Goal: Check status

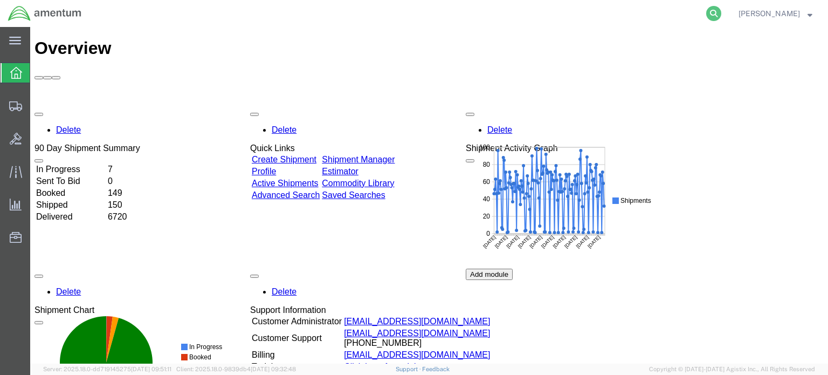
click at [721, 14] on icon at bounding box center [713, 13] width 15 height 15
click at [422, 18] on input "search" at bounding box center [543, 14] width 328 height 26
paste input "003-8079386"
type input "003-8079386"
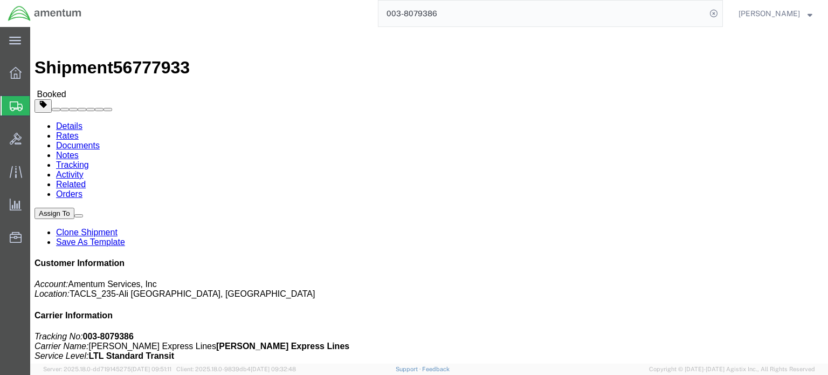
click link "Activity"
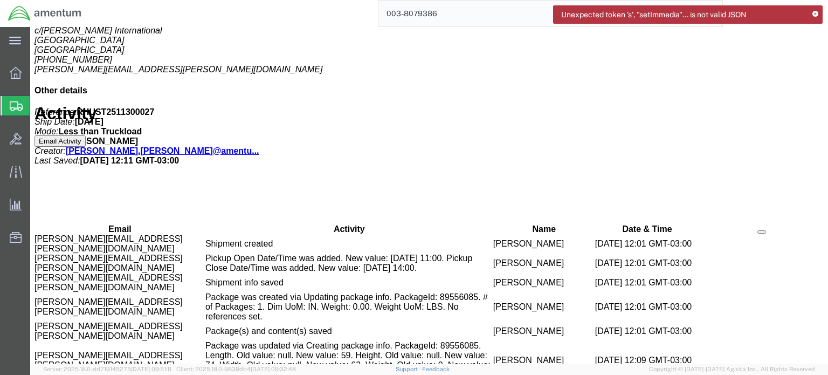
click at [814, 12] on icon at bounding box center [816, 14] width 6 height 6
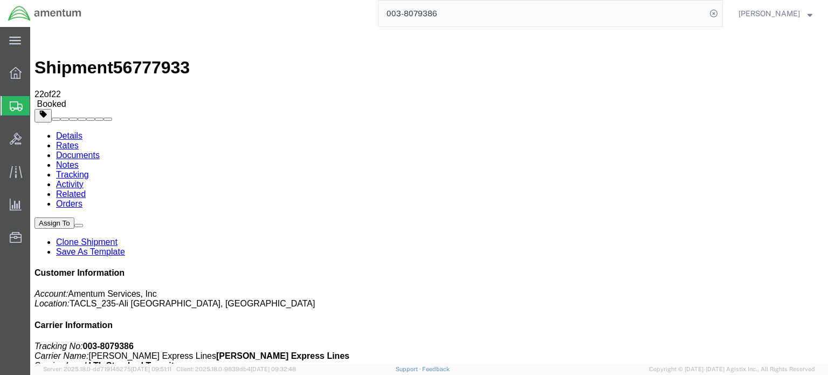
click at [75, 131] on link "Details" at bounding box center [69, 135] width 26 height 9
